Goal: Navigation & Orientation: Find specific page/section

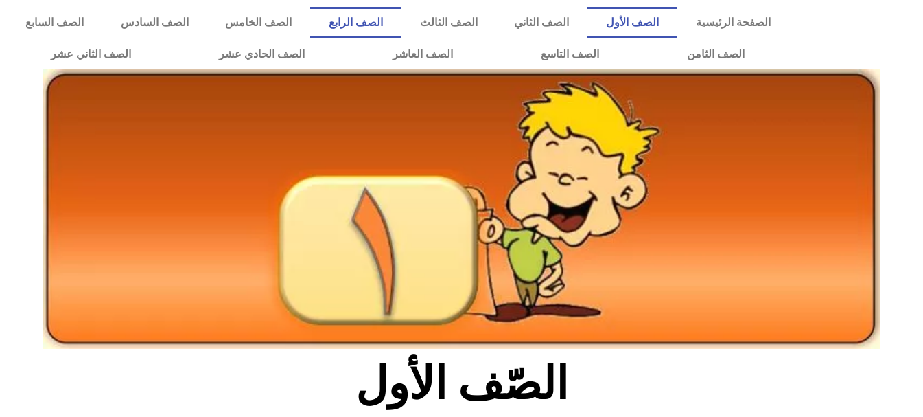
click at [402, 27] on link "الصف الرابع" at bounding box center [355, 23] width 91 height 32
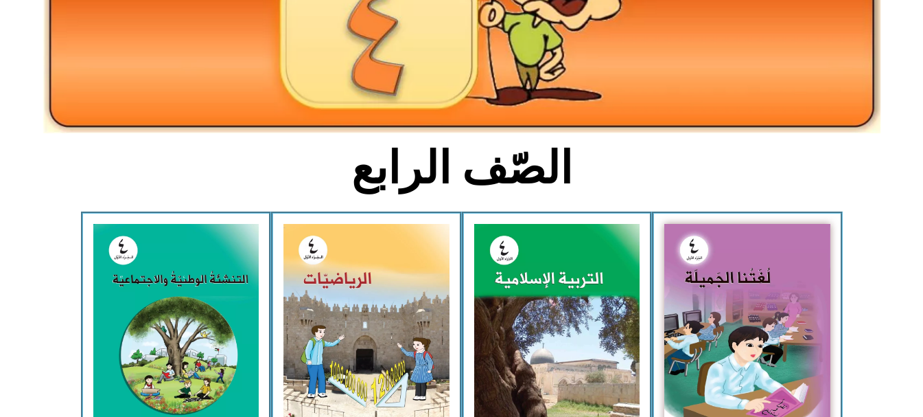
scroll to position [412, 0]
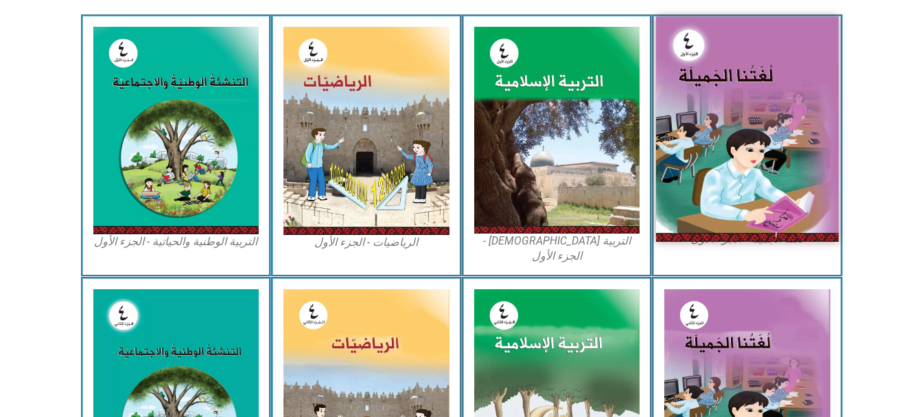
click at [735, 173] on img at bounding box center [747, 128] width 183 height 224
click at [784, 149] on img at bounding box center [747, 128] width 183 height 224
click at [743, 126] on img at bounding box center [747, 128] width 183 height 224
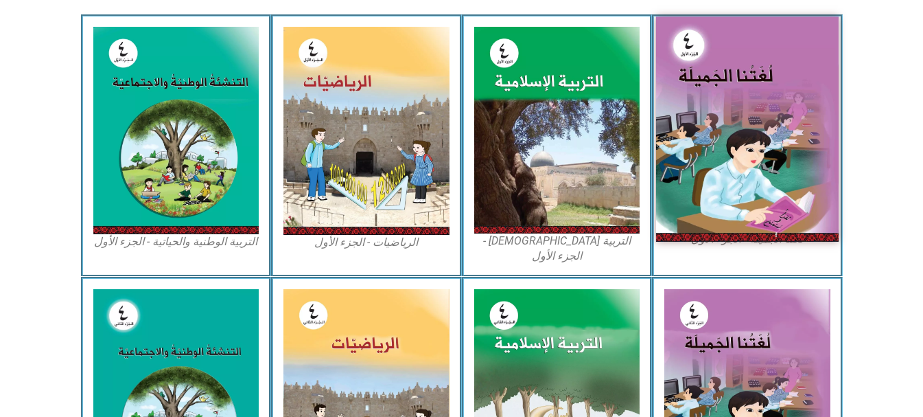
click at [743, 126] on img at bounding box center [747, 128] width 183 height 224
click at [692, 128] on img at bounding box center [747, 128] width 183 height 224
click at [715, 188] on img at bounding box center [747, 128] width 183 height 224
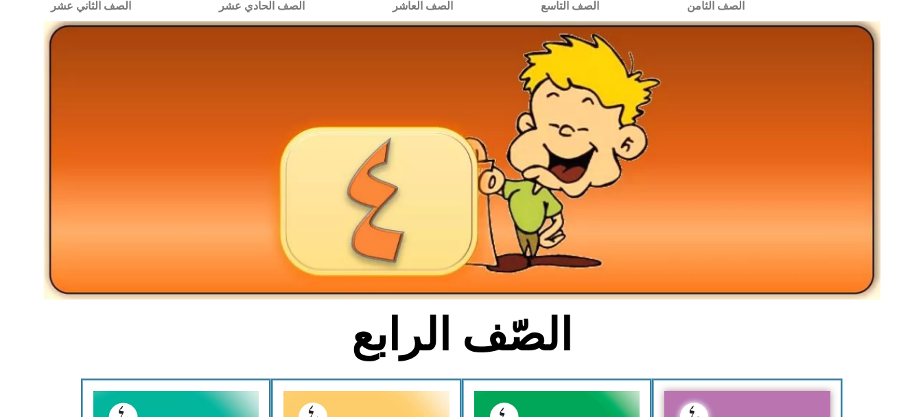
scroll to position [206, 0]
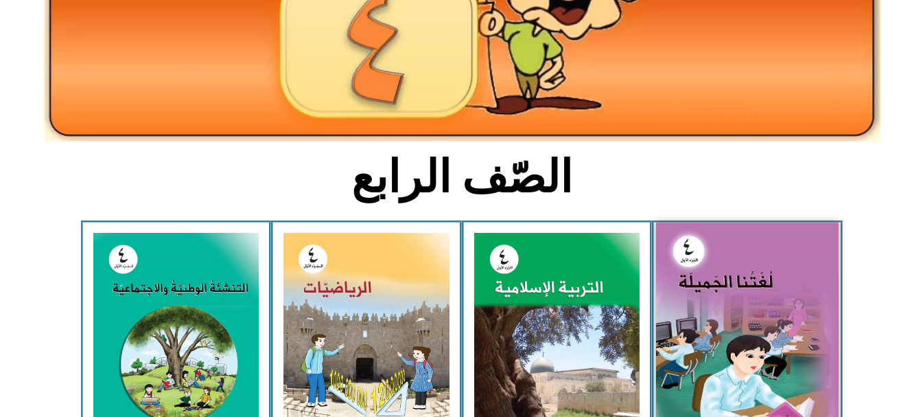
click at [765, 271] on img at bounding box center [747, 334] width 183 height 224
click at [743, 271] on img at bounding box center [747, 334] width 183 height 224
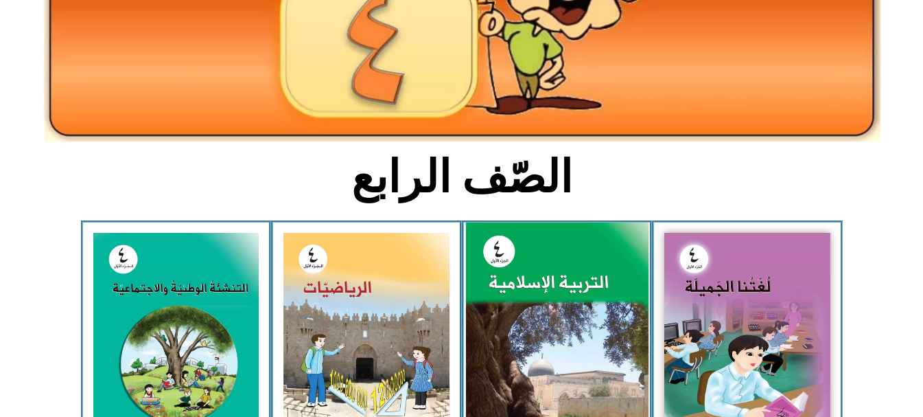
click at [556, 340] on img at bounding box center [556, 335] width 183 height 227
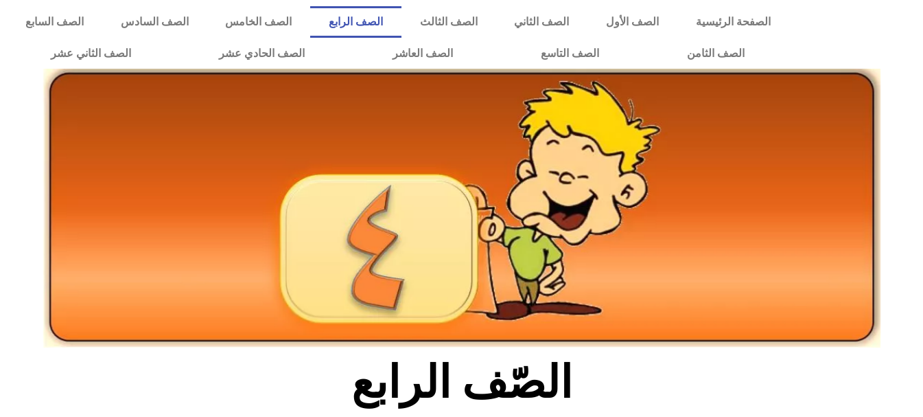
scroll to position [0, 0]
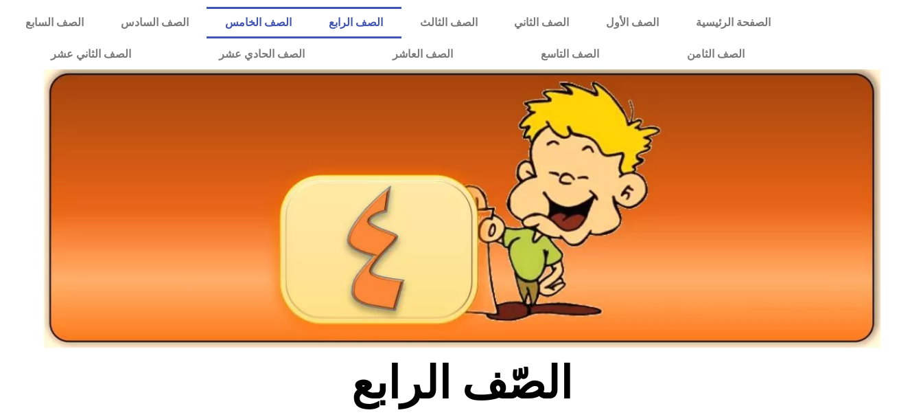
click at [310, 29] on link "الصف الخامس" at bounding box center [259, 23] width 104 height 32
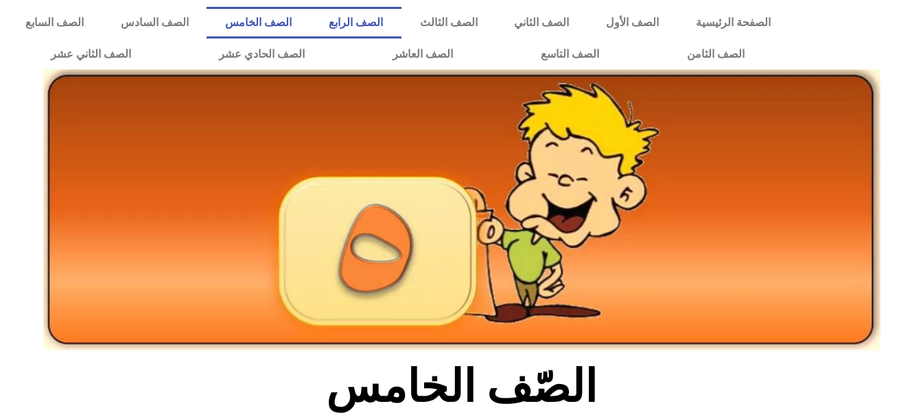
click at [402, 30] on link "الصف الرابع" at bounding box center [355, 23] width 91 height 32
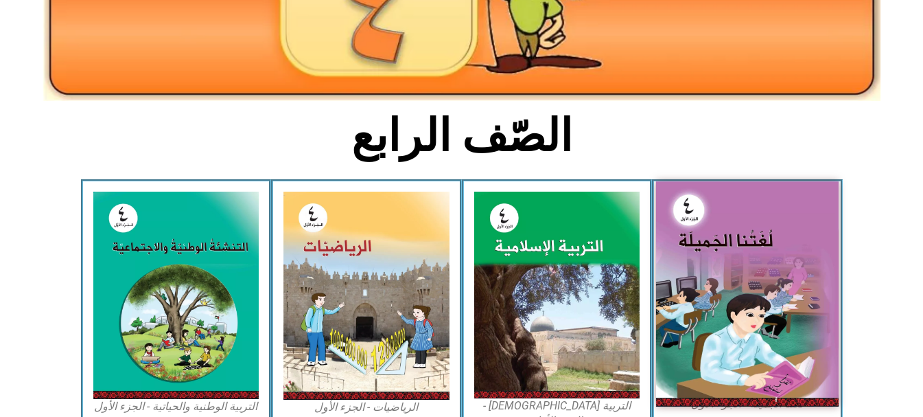
scroll to position [343, 0]
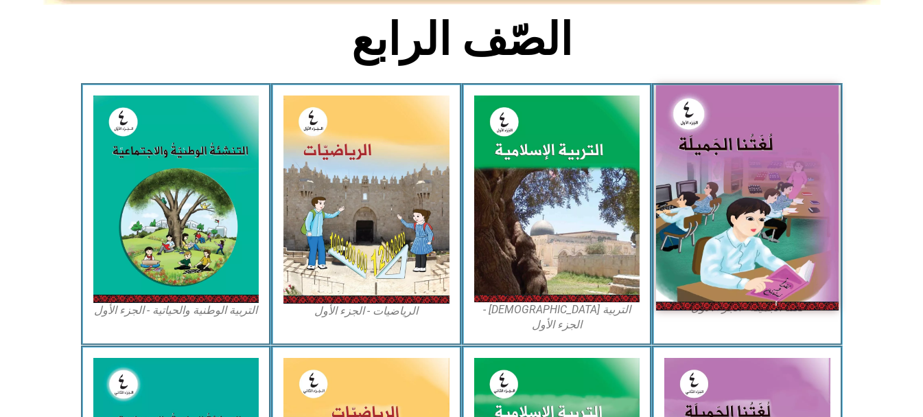
click at [717, 185] on img at bounding box center [747, 197] width 183 height 224
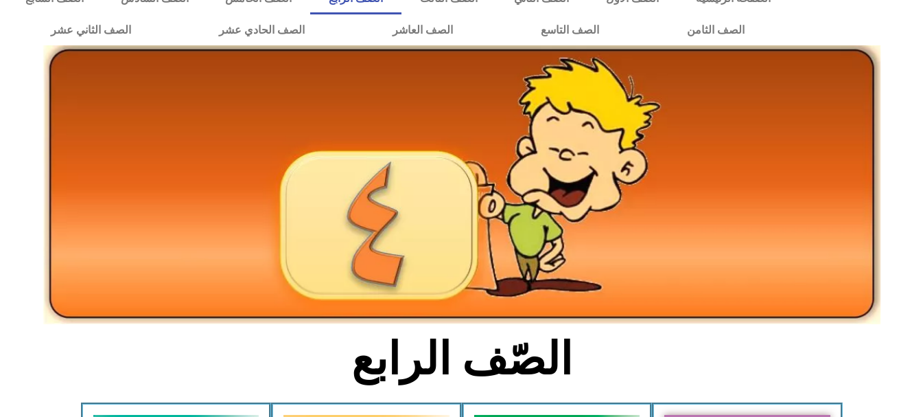
scroll to position [0, 0]
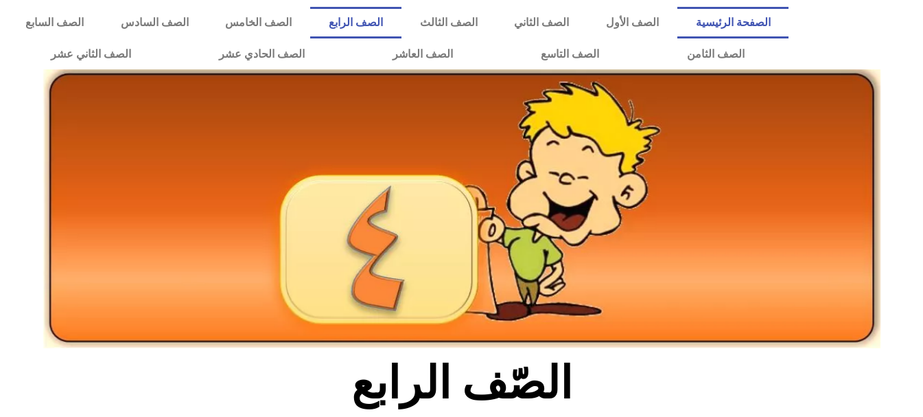
click at [743, 17] on link "الصفحة الرئيسية" at bounding box center [734, 23] width 112 height 32
